Goal: Entertainment & Leisure: Consume media (video, audio)

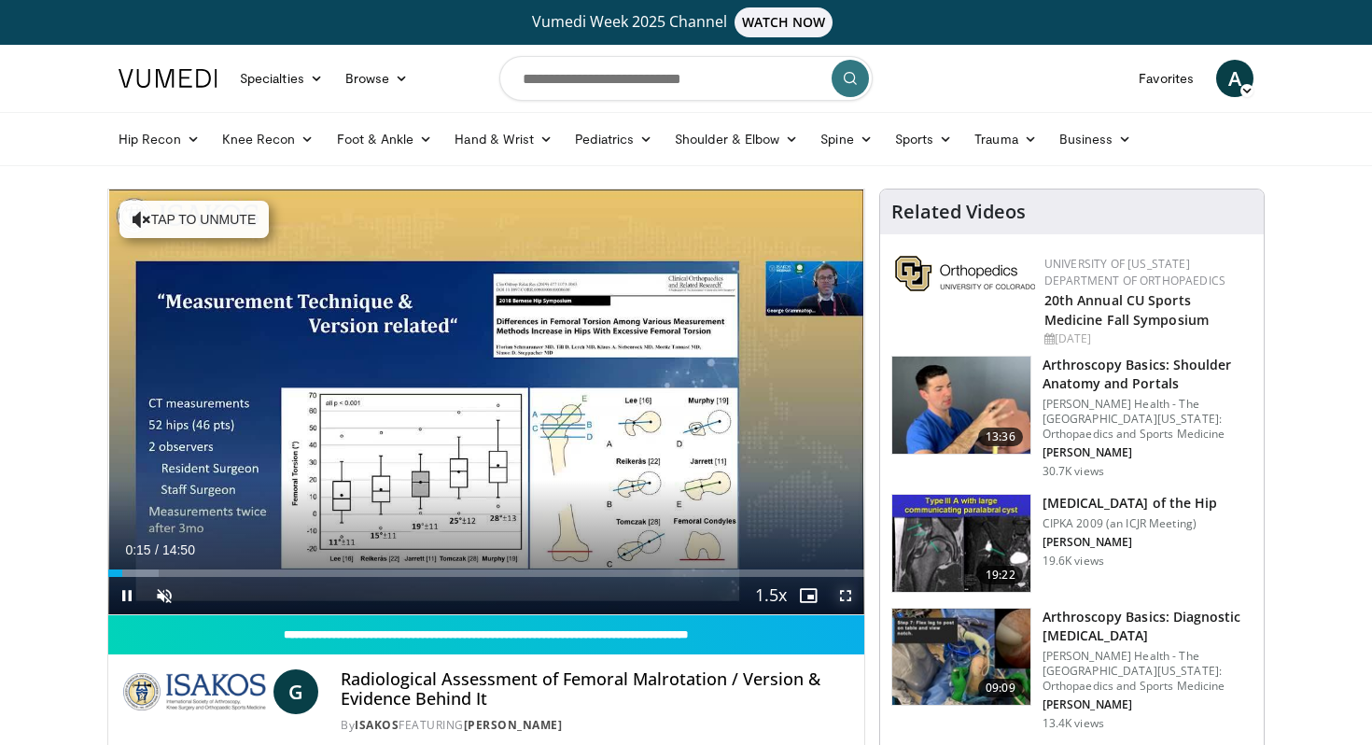
click at [848, 600] on span "Video Player" at bounding box center [845, 595] width 37 height 37
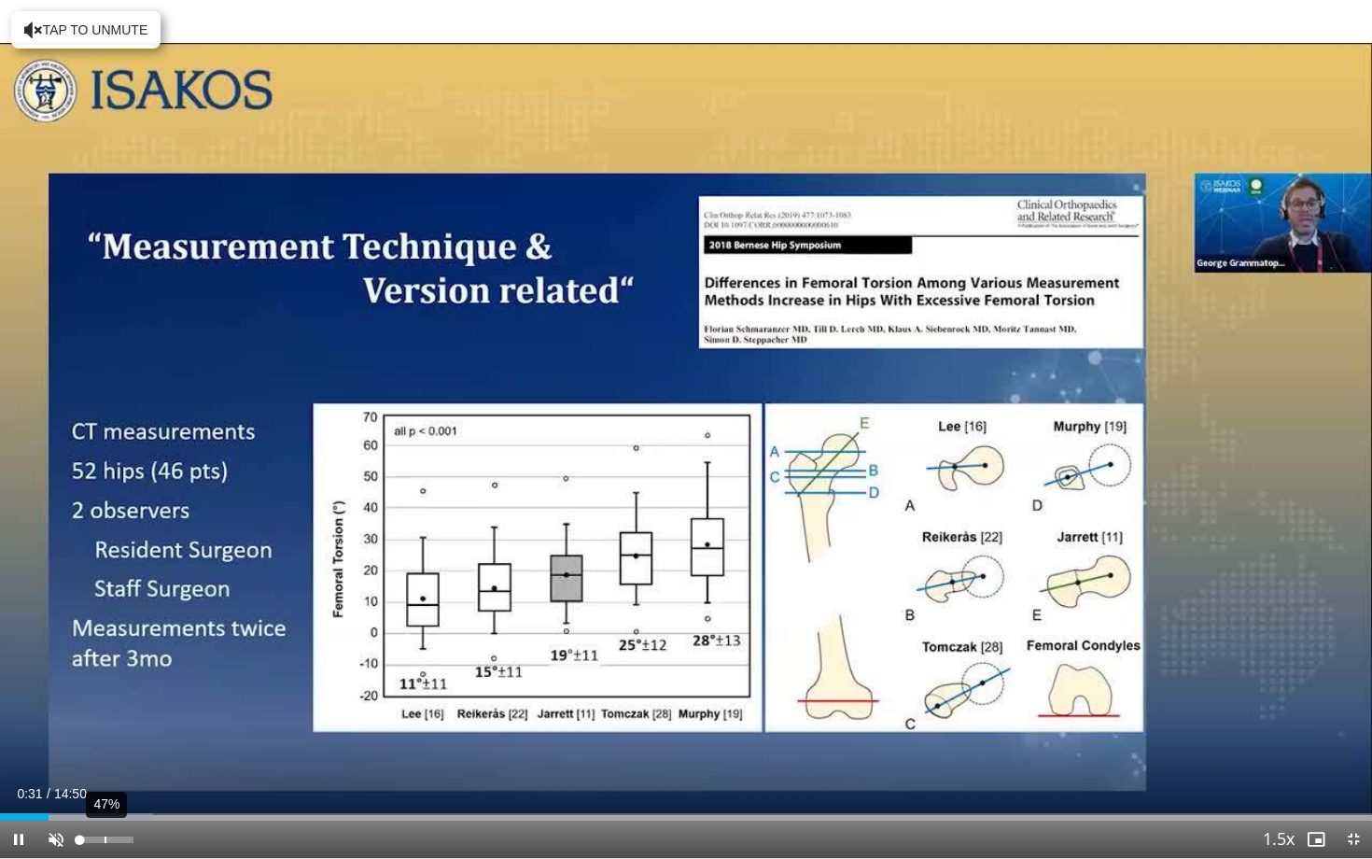
click at [105, 744] on div "47%" at bounding box center [106, 839] width 65 height 37
click at [103, 744] on div "42%" at bounding box center [106, 839] width 65 height 37
click at [61, 744] on span "Video Player" at bounding box center [55, 839] width 37 height 37
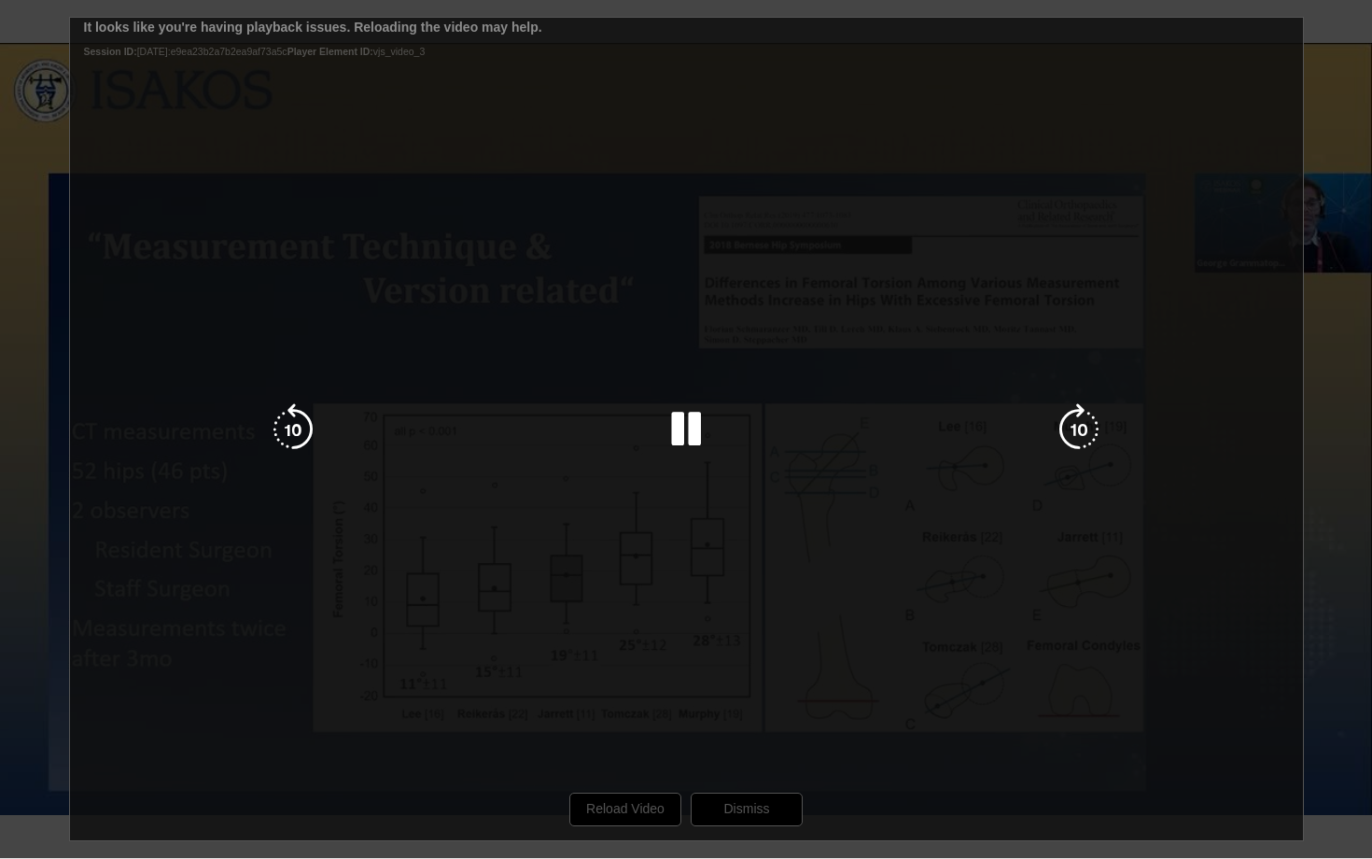
click at [629, 744] on div "10 seconds Tap to unmute" at bounding box center [686, 429] width 1372 height 858
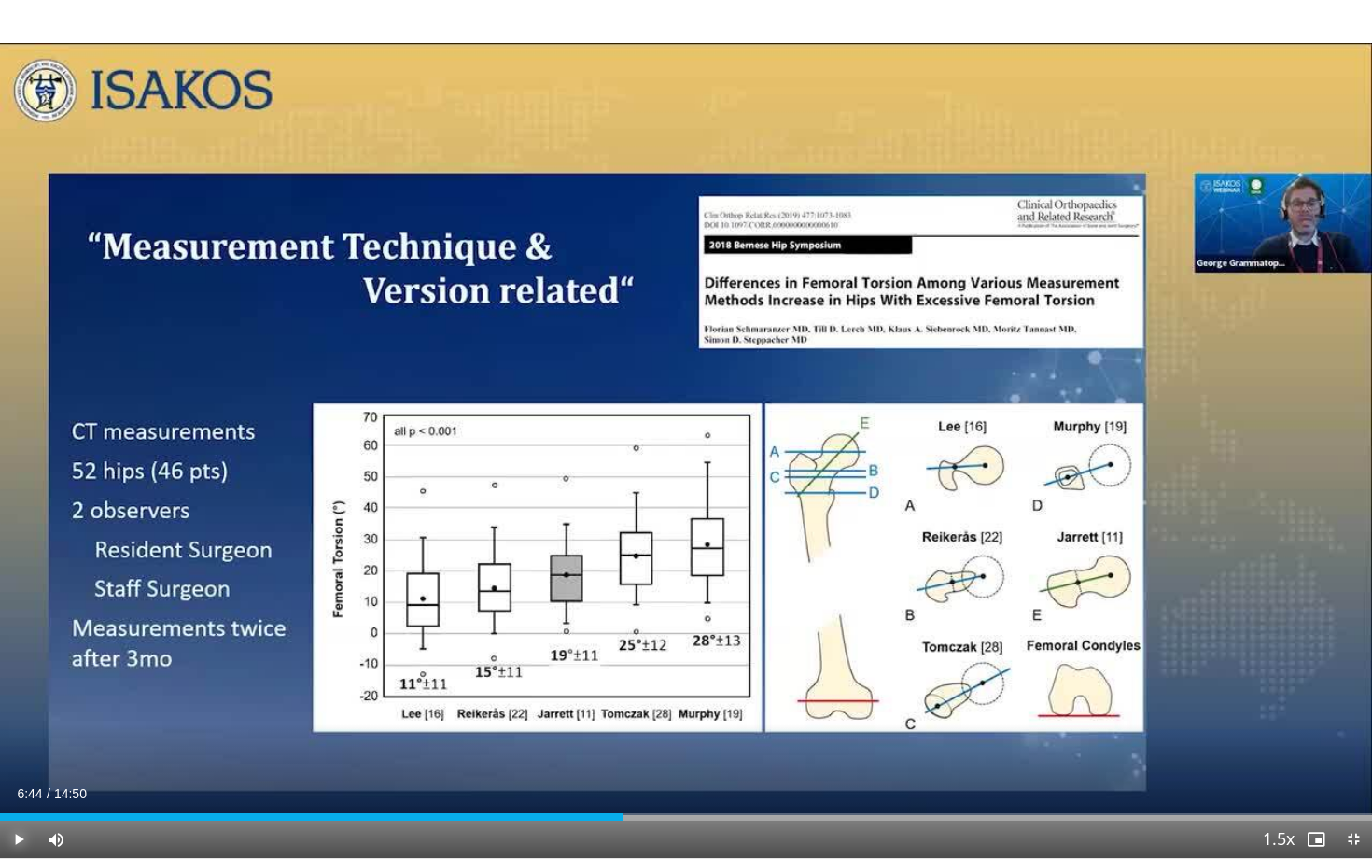
click at [19, 744] on span "Video Player" at bounding box center [18, 839] width 37 height 37
